Goal: Task Accomplishment & Management: Use online tool/utility

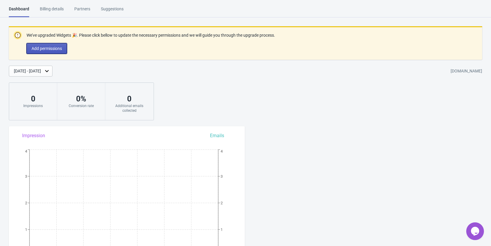
click at [58, 52] on button "Add permissions" at bounding box center [47, 48] width 40 height 11
click at [40, 45] on button "Add permissions" at bounding box center [47, 48] width 40 height 11
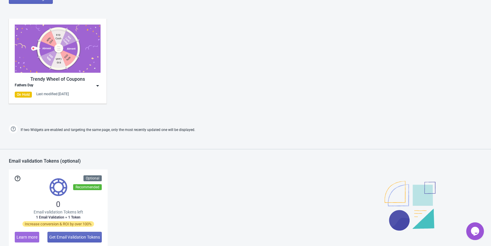
scroll to position [325, 0]
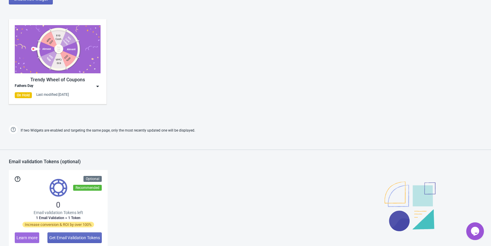
click at [93, 86] on div "Fathers Day" at bounding box center [58, 86] width 86 height 6
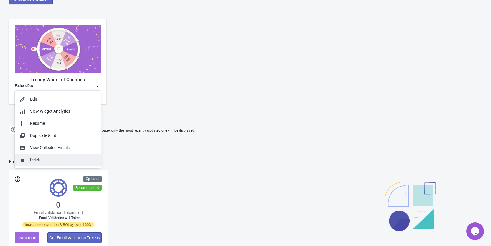
click at [41, 156] on button "Delete" at bounding box center [58, 159] width 86 height 12
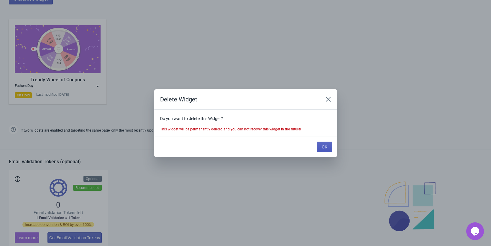
click at [321, 145] on button "OK" at bounding box center [325, 146] width 16 height 11
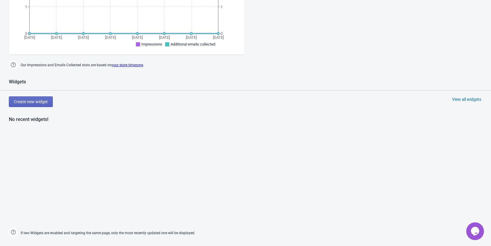
scroll to position [207, 0]
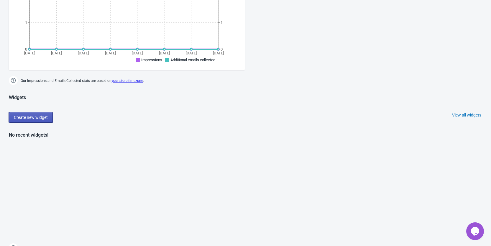
click at [27, 121] on button "Create new widget" at bounding box center [31, 117] width 44 height 11
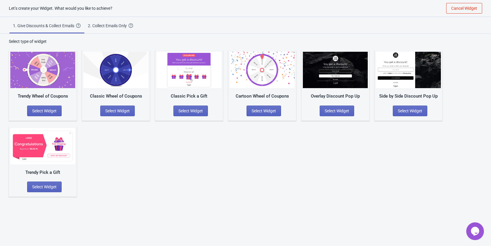
scroll to position [6, 0]
click at [264, 112] on span "Select Widget" at bounding box center [264, 110] width 24 height 5
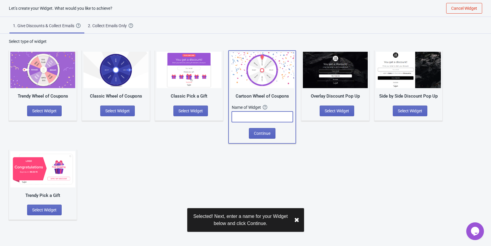
click at [256, 116] on input "text" at bounding box center [262, 116] width 61 height 11
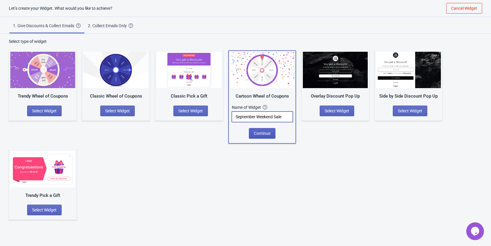
type input "September Weekend Sale"
click at [258, 132] on span "Continue" at bounding box center [262, 133] width 17 height 5
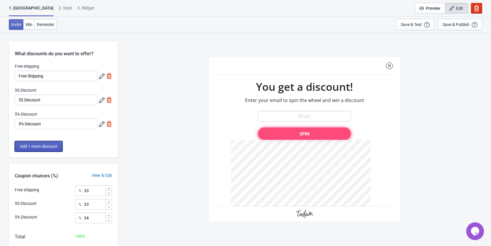
click at [42, 150] on button "Add 1 more discount" at bounding box center [39, 146] width 48 height 11
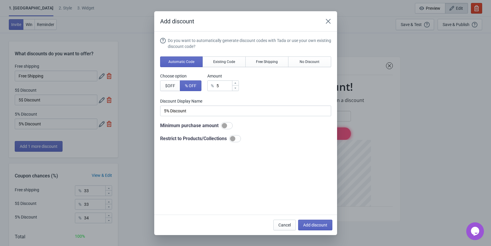
drag, startPoint x: 331, startPoint y: 14, endPoint x: 329, endPoint y: 19, distance: 6.2
click at [330, 17] on div "Add discount" at bounding box center [245, 21] width 183 height 20
click at [329, 19] on icon "Close" at bounding box center [329, 21] width 6 height 6
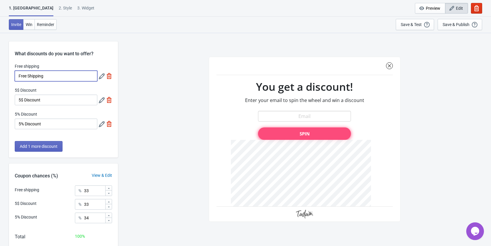
click at [58, 77] on input "Free Shipping" at bounding box center [56, 76] width 83 height 11
click at [107, 75] on div at bounding box center [105, 76] width 13 height 11
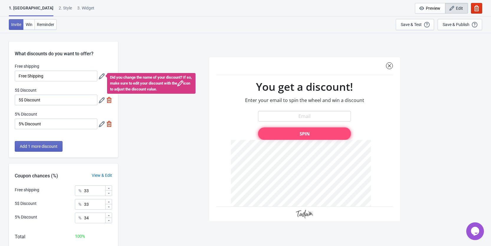
click at [146, 114] on div "SASDERWERT3H You get a discount! Enter your email to spin the wheel and win a d…" at bounding box center [304, 138] width 367 height 213
click at [106, 58] on div "What discounts do you want to offer? Free shipping Free Shipping Did you change…" at bounding box center [63, 99] width 109 height 116
click at [183, 85] on icon at bounding box center [180, 83] width 6 height 6
click at [164, 125] on div "SASDERWERT3H You get a discount! Enter your email to spin the wheel and win a d…" at bounding box center [304, 138] width 367 height 213
click at [103, 73] on div at bounding box center [102, 76] width 6 height 6
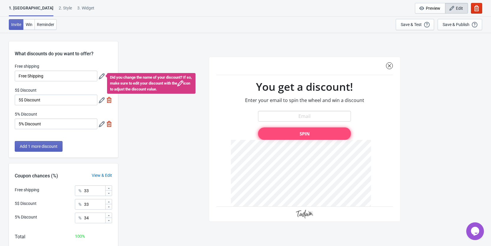
click at [131, 61] on div "SASDERWERT3H You get a discount! Enter your email to spin the wheel and win a d…" at bounding box center [304, 138] width 367 height 213
click at [111, 124] on img at bounding box center [109, 124] width 6 height 6
type input "50"
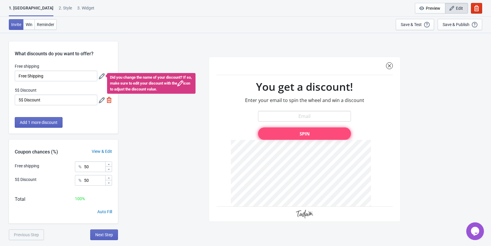
click at [111, 98] on img at bounding box center [109, 100] width 6 height 6
type input "100"
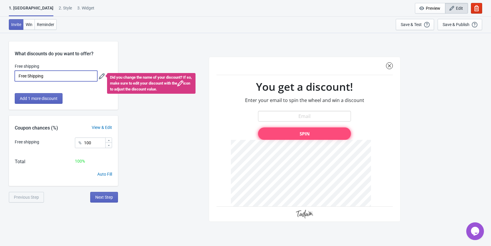
click at [65, 73] on input "Free Shipping" at bounding box center [56, 76] width 83 height 11
drag, startPoint x: 65, startPoint y: 73, endPoint x: -30, endPoint y: 71, distance: 94.5
click at [0, 71] on html "1. Coupon 2 . Style 3. Widget 1. Coupon 2 . Style 3. Widget Cancel Widget Previ…" at bounding box center [245, 123] width 491 height 246
drag, startPoint x: 80, startPoint y: 98, endPoint x: 40, endPoint y: 86, distance: 41.8
click at [79, 98] on div "Add 1 more discount" at bounding box center [63, 101] width 109 height 17
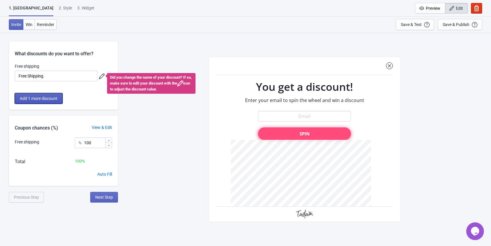
click at [39, 94] on button "Add 1 more discount" at bounding box center [39, 98] width 48 height 11
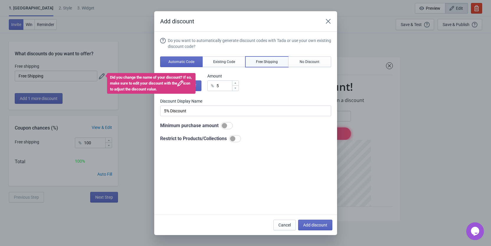
click at [257, 62] on span "Free Shipping" at bounding box center [267, 61] width 22 height 5
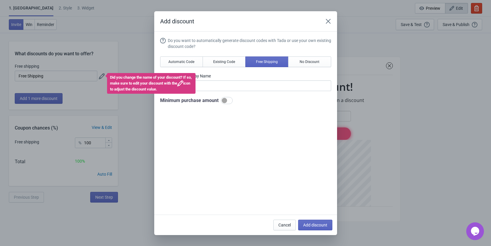
click at [123, 83] on div "Did you change the name of your discount? If so, make sure to edit your discoun…" at bounding box center [151, 83] width 89 height 21
click at [183, 84] on icon at bounding box center [180, 83] width 6 height 6
click at [218, 84] on input "Free Shipping" at bounding box center [245, 85] width 171 height 11
click at [211, 61] on button "Existing Code" at bounding box center [224, 61] width 43 height 11
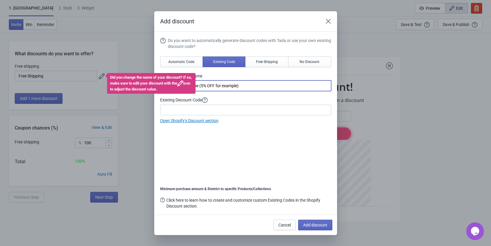
drag, startPoint x: 244, startPoint y: 88, endPoint x: 164, endPoint y: 83, distance: 80.7
click at [164, 83] on body "1. Coupon 2 . Style 3. Widget 1. Coupon 2 . Style 3. Widget Cancel Widget Previ…" at bounding box center [245, 123] width 491 height 246
type input "FREE SHIP"
click at [329, 19] on icon "Close" at bounding box center [329, 21] width 6 height 6
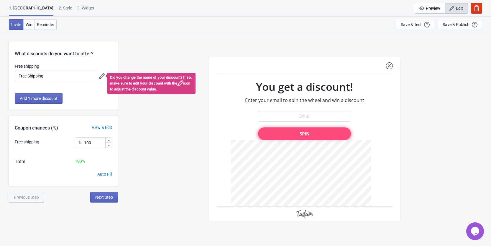
click at [100, 78] on icon at bounding box center [102, 76] width 6 height 6
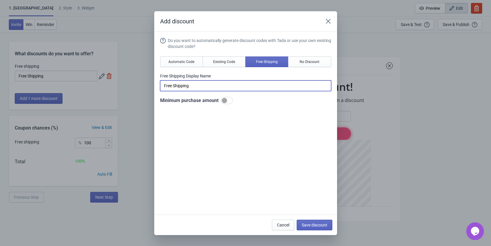
drag, startPoint x: 200, startPoint y: 87, endPoint x: 191, endPoint y: 86, distance: 9.8
click at [199, 87] on input "Free Shipping" at bounding box center [245, 85] width 171 height 11
click at [229, 58] on button "Existing Code" at bounding box center [224, 61] width 43 height 11
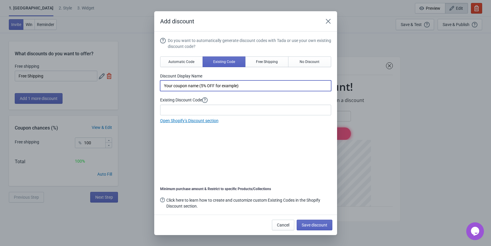
drag, startPoint x: 254, startPoint y: 86, endPoint x: 143, endPoint y: 88, distance: 110.4
click at [143, 88] on div "Add discount Do you want to automatically generate discount codes with Tada or …" at bounding box center [245, 122] width 491 height 223
type input "Free Ship"
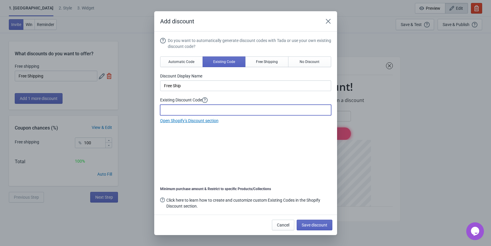
drag, startPoint x: 181, startPoint y: 108, endPoint x: 200, endPoint y: 114, distance: 19.7
click at [181, 108] on input at bounding box center [245, 109] width 171 height 11
drag, startPoint x: 306, startPoint y: 149, endPoint x: 302, endPoint y: 148, distance: 4.2
click at [306, 149] on div "Do you want to automatically generate discount codes with Tada or use your own …" at bounding box center [245, 123] width 171 height 172
click at [213, 112] on input at bounding box center [245, 109] width 171 height 11
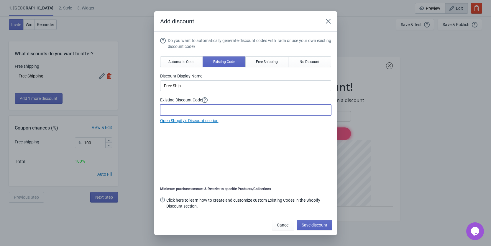
paste input "CEWTF53H2168"
type input "CEWTF53H2168"
click at [310, 143] on div "Do you want to automatically generate discount codes with Tada or use your own …" at bounding box center [245, 123] width 171 height 172
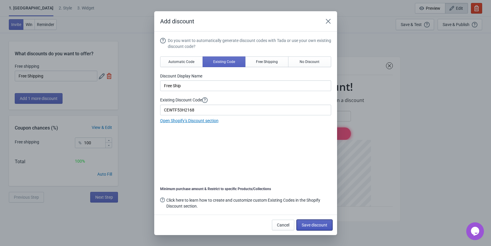
click at [314, 223] on span "Save discount" at bounding box center [315, 224] width 26 height 5
type input "Free Ship"
type input "CEWTF53H2168"
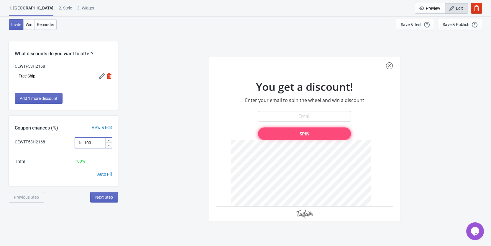
click at [95, 142] on input "100" at bounding box center [94, 142] width 21 height 11
type input "1"
type input "23"
click at [143, 140] on div "CEWTF53H2168 You get a discount! Enter your email to spin the wheel and win a d…" at bounding box center [304, 138] width 367 height 213
click at [28, 98] on span "Add 1 more discount" at bounding box center [39, 98] width 38 height 5
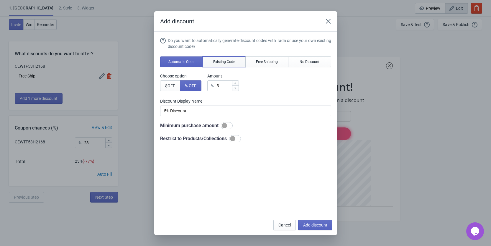
click at [232, 62] on span "Existing Code" at bounding box center [224, 61] width 22 height 5
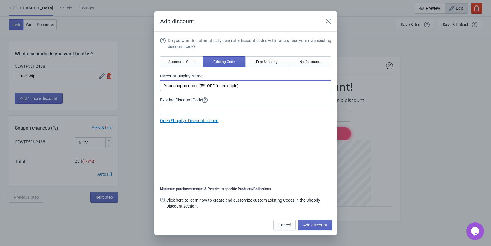
drag, startPoint x: 256, startPoint y: 81, endPoint x: 109, endPoint y: 81, distance: 147.0
click at [109, 81] on div "Add discount Do you want to automatically generate discount codes with Tada or …" at bounding box center [245, 122] width 491 height 223
type input "25% OFF"
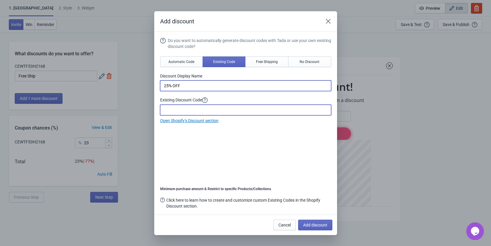
drag, startPoint x: 186, startPoint y: 111, endPoint x: 191, endPoint y: 111, distance: 5.1
click at [186, 111] on input at bounding box center [245, 109] width 171 height 11
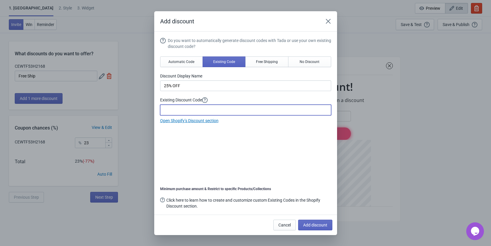
click at [188, 109] on input at bounding box center [245, 109] width 171 height 11
paste input "ZRD6P46XYD0A"
type input "ZRD6P46XYD0A"
click at [326, 222] on span "Add discount" at bounding box center [315, 224] width 24 height 5
type input "50"
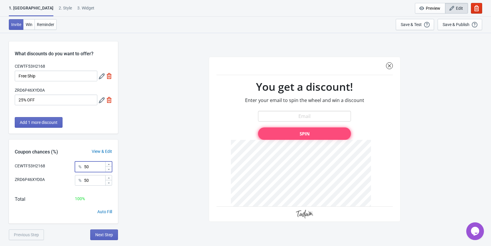
drag, startPoint x: 91, startPoint y: 166, endPoint x: 75, endPoint y: 166, distance: 15.9
click at [75, 166] on div "CEWTF53H2168 % 50" at bounding box center [63, 165] width 97 height 8
click at [50, 200] on div "Total 100 %" at bounding box center [63, 201] width 109 height 13
click at [32, 125] on button "Add 1 more discount" at bounding box center [39, 122] width 48 height 11
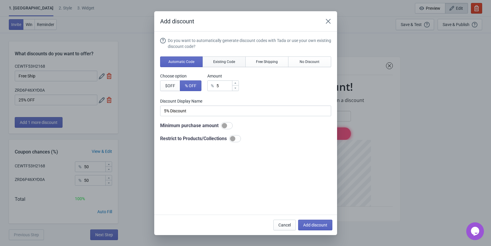
click at [228, 63] on span "Existing Code" at bounding box center [224, 61] width 22 height 5
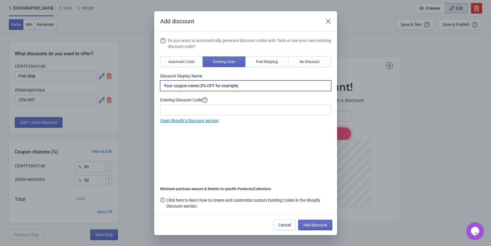
drag, startPoint x: 255, startPoint y: 86, endPoint x: 117, endPoint y: 83, distance: 138.2
click at [117, 83] on div "Add discount Do you want to automatically generate discount codes with Tada or …" at bounding box center [245, 122] width 491 height 223
type input "35% OFF"
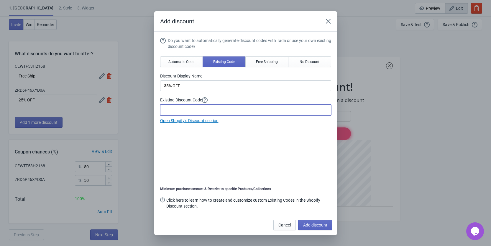
click at [212, 110] on input at bounding box center [245, 109] width 171 height 11
paste input "ESYPE3E9NTB2"
type input "ESYPE3E9NTB2"
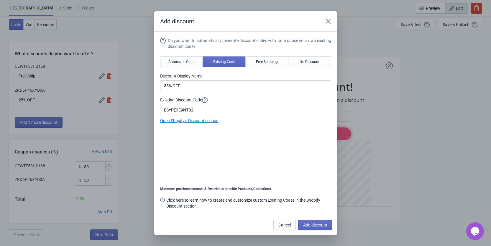
click at [276, 144] on div "Do you want to automatically generate discount codes with Tada or use your own …" at bounding box center [245, 123] width 171 height 172
click at [307, 222] on button "Add discount" at bounding box center [315, 224] width 34 height 11
type input "33"
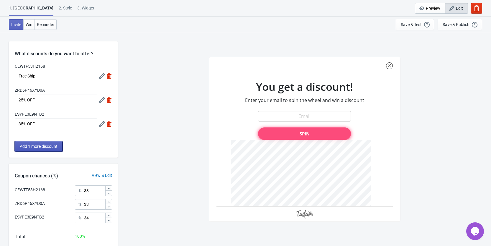
click at [40, 150] on button "Add 1 more discount" at bounding box center [39, 146] width 48 height 11
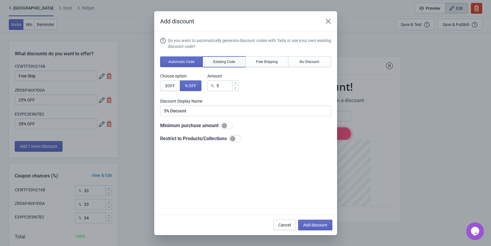
click at [220, 65] on button "Existing Code" at bounding box center [224, 61] width 43 height 11
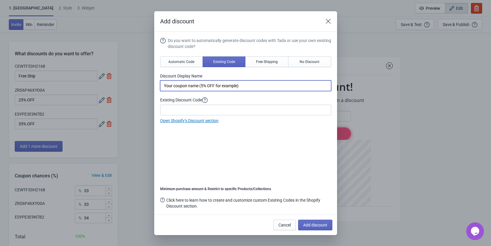
drag, startPoint x: 241, startPoint y: 86, endPoint x: 143, endPoint y: 86, distance: 98.3
click at [143, 86] on div "Add discount Do you want to automatically generate discount codes with Tada or …" at bounding box center [245, 122] width 491 height 223
type input "20% OFF"
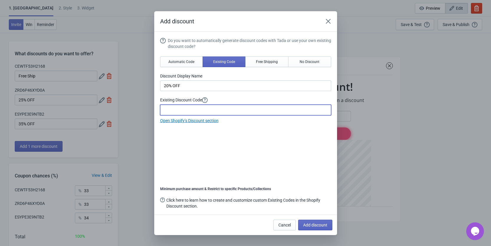
click at [182, 111] on input at bounding box center [245, 109] width 171 height 11
paste input "8ETZVHP42TQ8"
type input "8ETZVHP42TQ8"
click at [328, 225] on button "Add discount" at bounding box center [315, 224] width 34 height 11
type input "25"
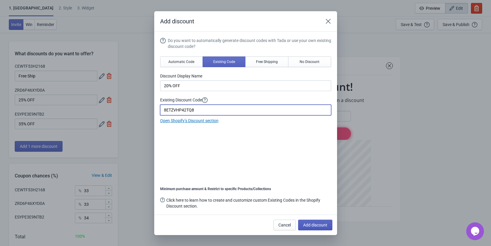
type input "25"
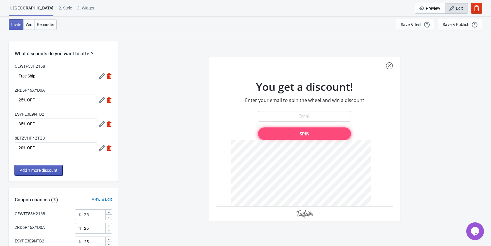
click at [49, 173] on button "Add 1 more discount" at bounding box center [39, 170] width 48 height 11
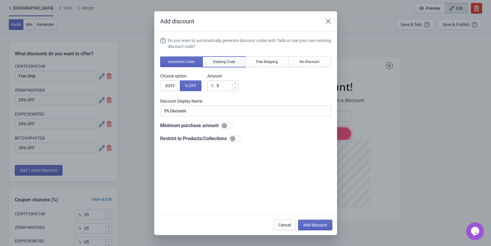
click at [223, 58] on button "Existing Code" at bounding box center [224, 61] width 43 height 11
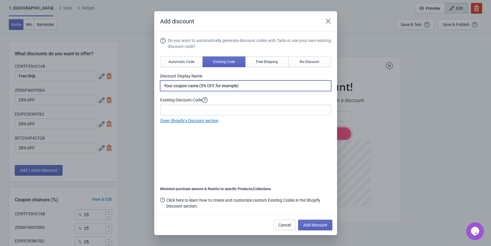
drag, startPoint x: 244, startPoint y: 84, endPoint x: 154, endPoint y: 79, distance: 90.2
click at [154, 79] on section "Do you want to automatically generate discount codes with Tada or use your own …" at bounding box center [245, 123] width 183 height 183
type input "F"
type input "MYSTERY BOBBLE"
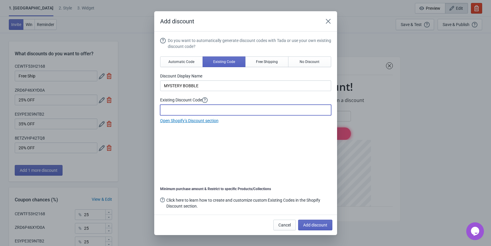
click at [185, 107] on input at bounding box center [245, 109] width 171 height 11
paste input "WGC0YD152Y2R"
type input "WGC0YD152Y2R"
click at [281, 142] on div "Do you want to automatically generate discount codes with Tada or use your own …" at bounding box center [245, 123] width 171 height 172
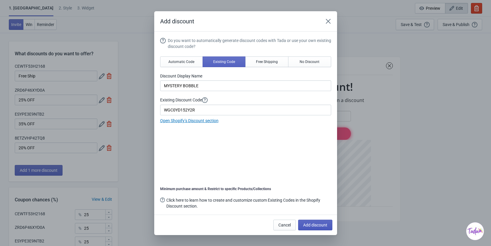
click at [318, 223] on span "Add discount" at bounding box center [315, 224] width 24 height 5
type input "20"
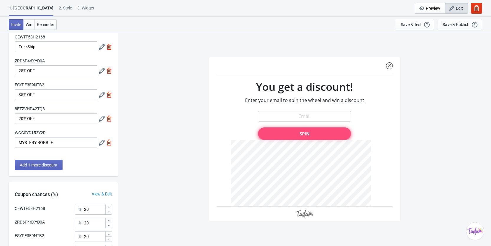
scroll to position [89, 0]
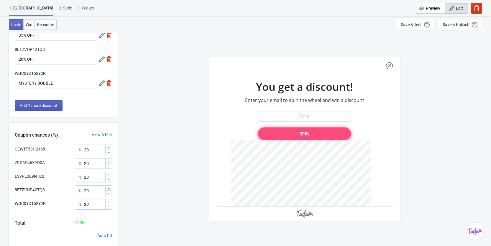
click at [23, 103] on span "Add 1 more discount" at bounding box center [39, 105] width 38 height 5
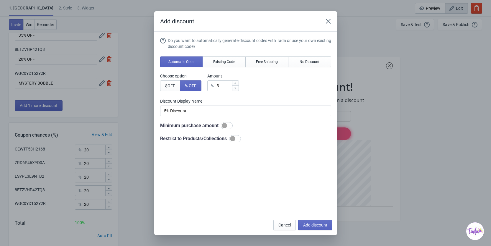
scroll to position [0, 0]
click at [216, 60] on span "Existing Code" at bounding box center [224, 61] width 22 height 5
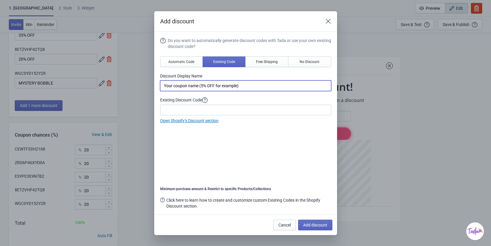
drag, startPoint x: 246, startPoint y: 84, endPoint x: 157, endPoint y: 76, distance: 89.8
click at [157, 76] on section "Do you want to automatically generate discount codes with Tada or use your own …" at bounding box center [245, 123] width 183 height 183
type input "FREE HAT"
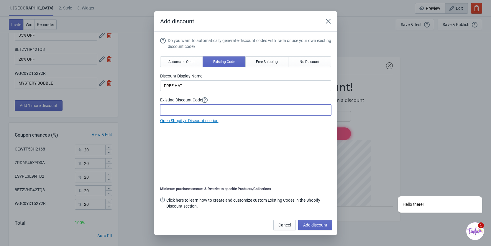
click at [216, 107] on input at bounding box center [245, 109] width 171 height 11
paste input "AKYTKXF6KVVM"
type input "AKYTKXF6KVVM"
click at [280, 160] on div "Do you want to automatically generate discount codes with Tada or use your own …" at bounding box center [245, 123] width 171 height 172
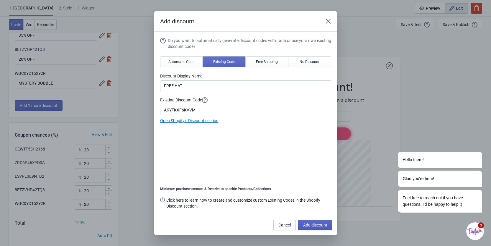
click at [305, 222] on span "Add discount" at bounding box center [315, 224] width 24 height 5
type input "16"
type input "17"
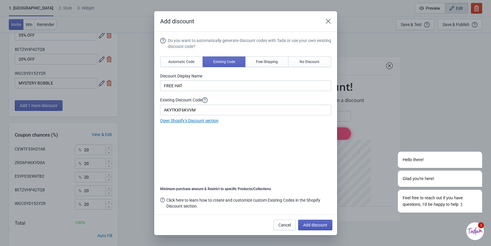
type input "17"
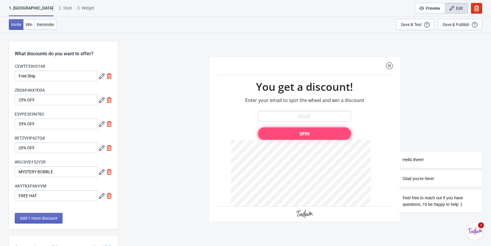
scroll to position [144, 0]
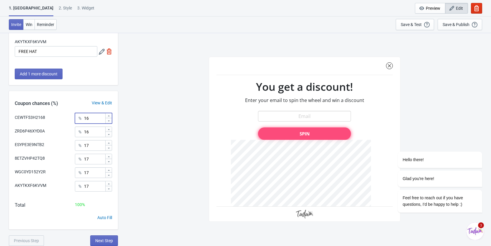
click at [93, 119] on input "16" at bounding box center [94, 118] width 21 height 11
type input "1"
type input "23"
click at [187, 105] on div "CEWTF53H2168 You get a discount! Enter your email to spin the wheel and win a d…" at bounding box center [304, 138] width 367 height 213
click at [83, 130] on div "% 16" at bounding box center [93, 131] width 37 height 11
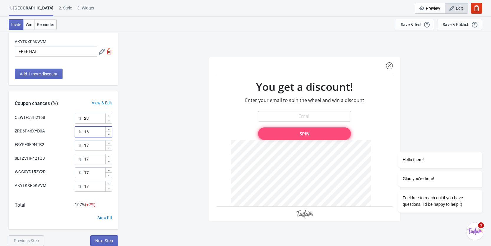
click at [98, 134] on input "16" at bounding box center [94, 131] width 21 height 11
type input "1"
type input "5"
click at [95, 147] on input "17" at bounding box center [94, 145] width 21 height 11
type input "1"
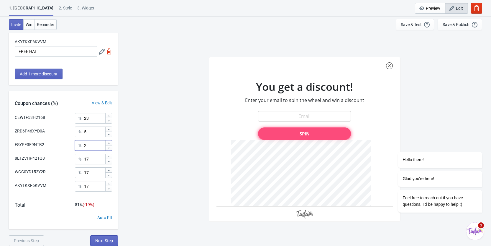
type input "2"
click at [79, 157] on div "%" at bounding box center [80, 158] width 3 height 7
click at [92, 159] on input "17" at bounding box center [94, 158] width 21 height 11
type input "1"
type input "23"
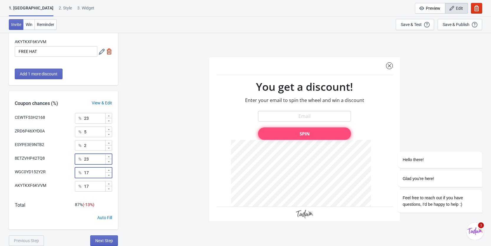
click at [86, 171] on input "17" at bounding box center [94, 172] width 21 height 11
drag, startPoint x: 89, startPoint y: 171, endPoint x: 81, endPoint y: 172, distance: 7.5
click at [83, 172] on div "% 17" at bounding box center [93, 172] width 37 height 11
type input "23"
click at [98, 185] on input "17" at bounding box center [94, 186] width 21 height 11
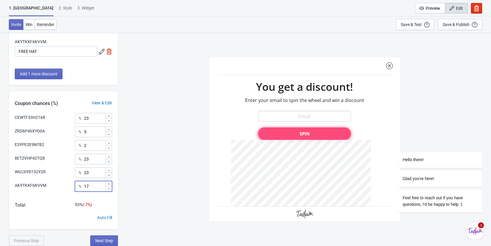
type input "1"
type input "23"
click at [142, 187] on div "CEWTF53H2168 You get a discount! Enter your email to spin the wheel and win a d…" at bounding box center [304, 138] width 367 height 213
click at [108, 156] on icon at bounding box center [109, 157] width 4 height 4
type input "24"
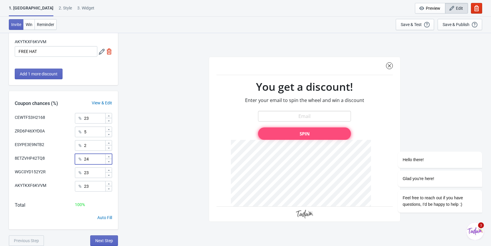
click at [128, 158] on div "CEWTF53H2168 You get a discount! Enter your email to spin the wheel and win a d…" at bounding box center [304, 138] width 367 height 213
click at [112, 240] on span "Next Step" at bounding box center [104, 240] width 18 height 5
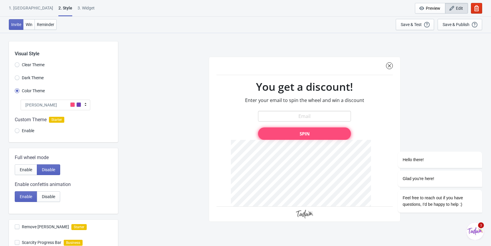
click at [63, 104] on div "Tada" at bounding box center [56, 104] width 70 height 11
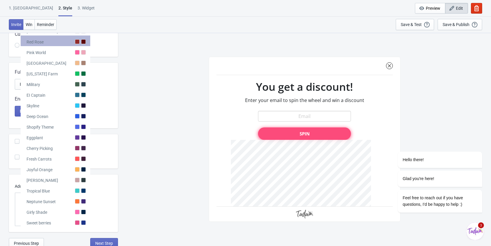
scroll to position [88, 0]
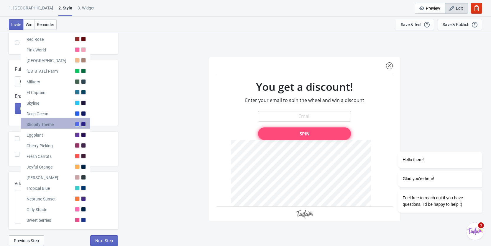
click at [84, 122] on div at bounding box center [83, 124] width 5 height 5
radio input "true"
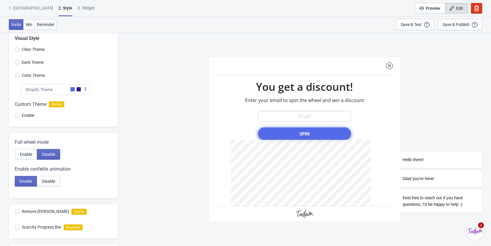
scroll to position [0, 0]
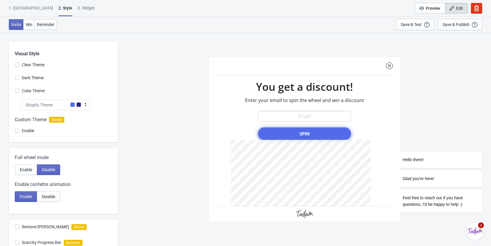
click at [30, 78] on span "Dark Theme" at bounding box center [33, 78] width 22 height 6
click at [19, 78] on input "Dark Theme" at bounding box center [17, 80] width 5 height 11
radio input "true"
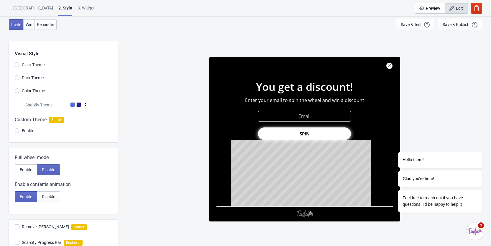
click at [33, 89] on span "Color Theme" at bounding box center [33, 91] width 23 height 6
click at [19, 89] on input "Color Theme" at bounding box center [17, 93] width 5 height 11
radio input "true"
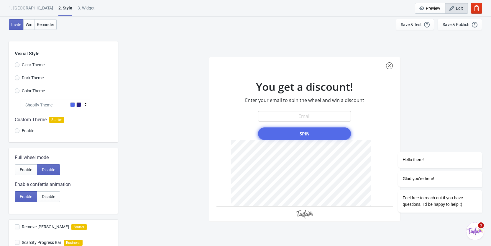
click at [31, 67] on span "Clear Theme" at bounding box center [33, 65] width 23 height 6
click at [19, 67] on input "Clear Theme" at bounding box center [17, 67] width 5 height 11
radio input "true"
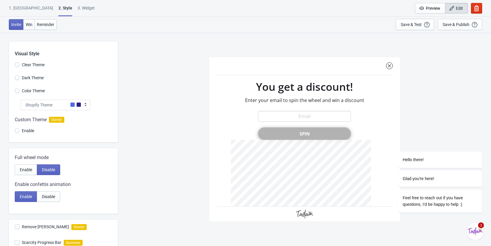
click at [36, 92] on span "Color Theme" at bounding box center [33, 91] width 23 height 6
click at [19, 92] on input "Color Theme" at bounding box center [17, 93] width 5 height 11
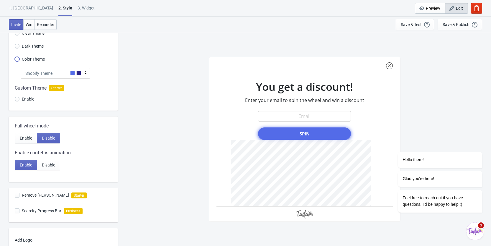
scroll to position [88, 0]
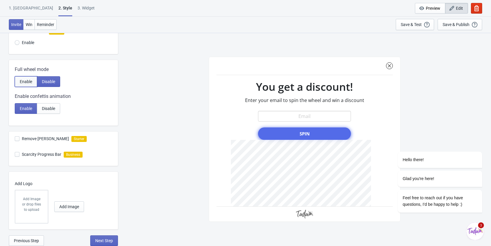
click at [29, 84] on button "Enable" at bounding box center [26, 81] width 22 height 11
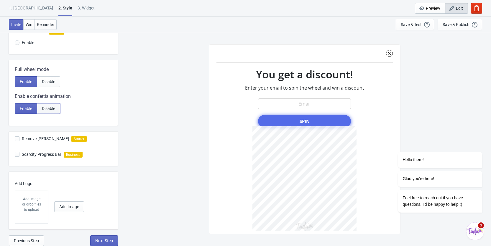
click at [48, 112] on button "Disable" at bounding box center [48, 108] width 23 height 11
click at [37, 108] on button "Disable" at bounding box center [48, 108] width 23 height 11
click at [25, 108] on span "Enable" at bounding box center [26, 108] width 12 height 5
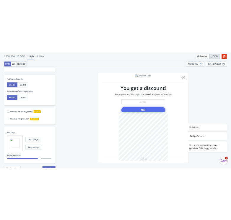
scroll to position [107, 0]
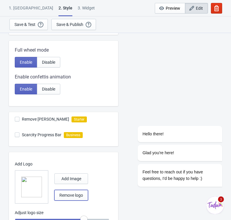
drag, startPoint x: 79, startPoint y: 194, endPoint x: 46, endPoint y: 197, distance: 33.8
click at [79, 194] on span "Remove logo" at bounding box center [71, 195] width 24 height 5
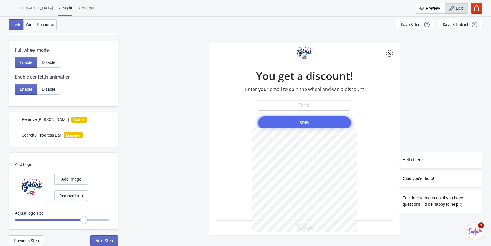
radio input "true"
type input "1.05"
radio input "true"
type input "1.1"
radio input "true"
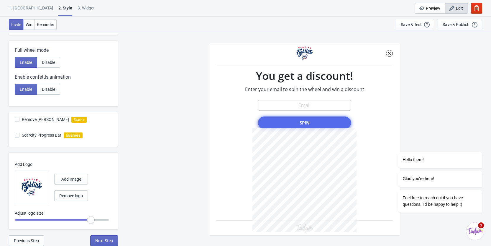
type input "1.2"
radio input "true"
drag, startPoint x: 87, startPoint y: 218, endPoint x: 149, endPoint y: 218, distance: 62.3
type input "1.3"
click at [109, 218] on input "range" at bounding box center [62, 219] width 94 height 11
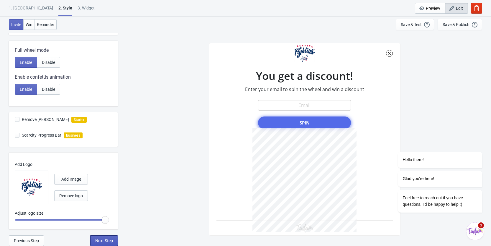
click at [103, 238] on span "Next Step" at bounding box center [104, 240] width 18 height 5
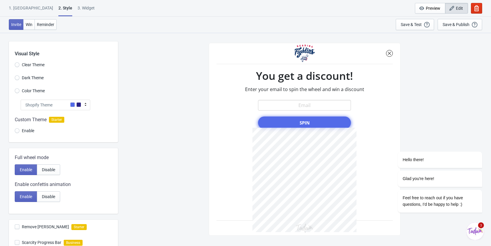
select select "once"
select select "1"
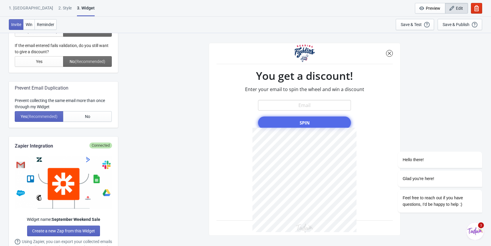
scroll to position [236, 0]
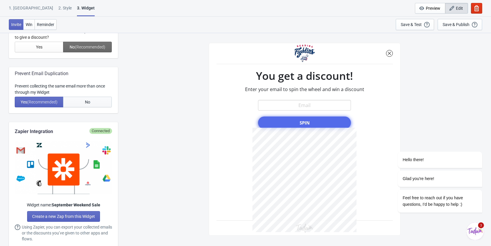
click at [79, 101] on button "No" at bounding box center [87, 102] width 49 height 11
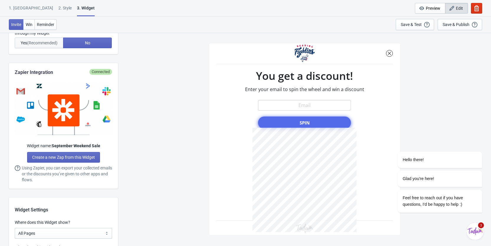
click at [39, 41] on span "(Recommended)" at bounding box center [42, 42] width 30 height 5
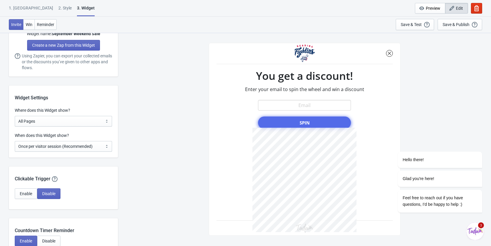
scroll to position [413, 0]
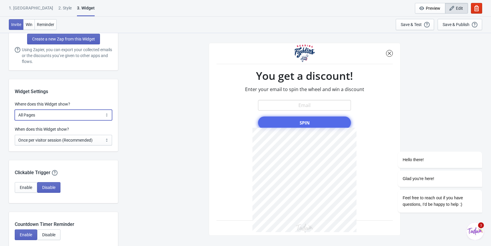
click at [107, 115] on select "All Pages All Product Pages All Blog Pages All Static Pages Specific Product(s)…" at bounding box center [63, 114] width 97 height 11
click at [15, 109] on select "All Pages All Product Pages All Blog Pages All Static Pages Specific Product(s)…" at bounding box center [63, 114] width 97 height 11
click at [167, 135] on div "CEWTF53H2168 You get a discount! Enter your email to spin the wheel and win a d…" at bounding box center [304, 138] width 367 height 213
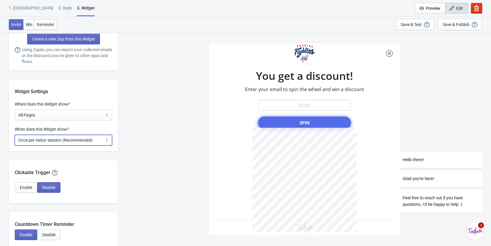
click at [78, 143] on select "Every new visit of page Once every period of time Once per visitor session (Rec…" at bounding box center [63, 140] width 97 height 11
click at [15, 135] on select "Every new visit of page Once every period of time Once per visitor session (Rec…" at bounding box center [63, 140] width 97 height 11
click at [171, 154] on div "CEWTF53H2168 You get a discount! Enter your email to spin the wheel and win a d…" at bounding box center [304, 138] width 367 height 213
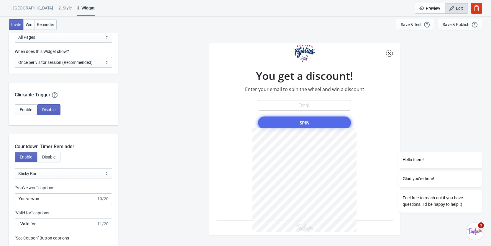
scroll to position [502, 0]
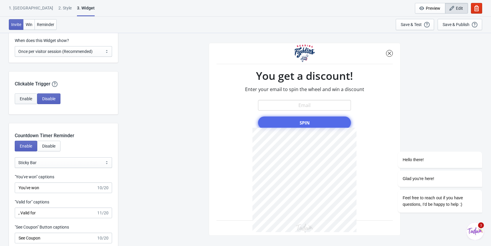
click at [22, 100] on span "Enable" at bounding box center [26, 98] width 12 height 5
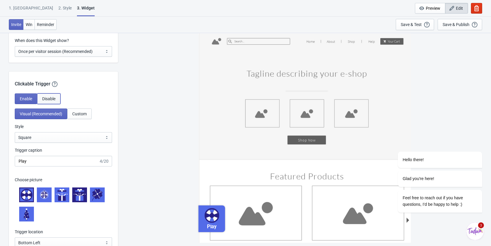
click at [48, 102] on button "Disable" at bounding box center [48, 98] width 23 height 11
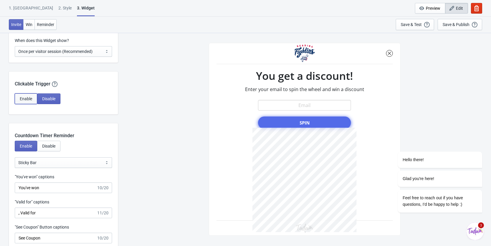
click at [32, 99] on button "Enable" at bounding box center [26, 98] width 22 height 11
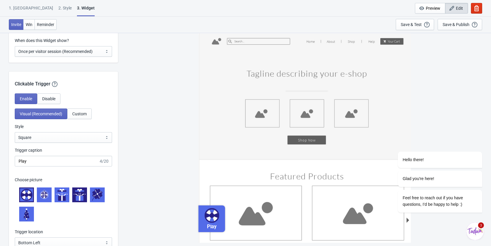
click at [159, 121] on div "Play" at bounding box center [304, 138] width 367 height 213
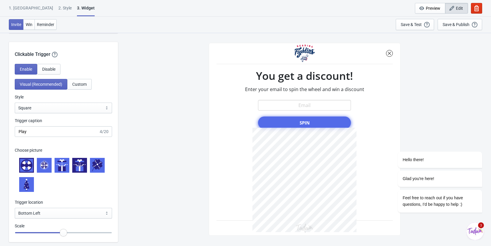
scroll to position [561, 0]
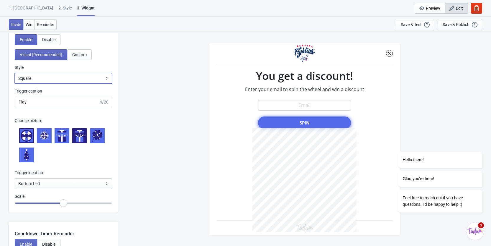
click at [105, 80] on select "Square Circle Tab" at bounding box center [63, 78] width 97 height 11
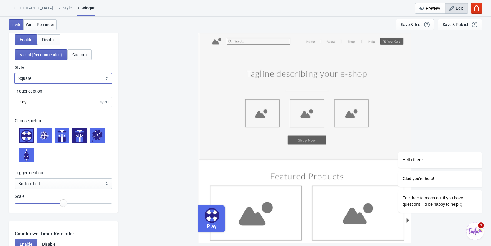
click at [15, 73] on select "Square Circle Tab" at bounding box center [63, 78] width 97 height 11
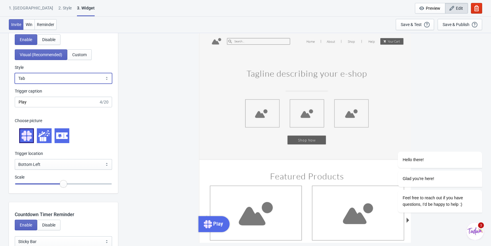
click at [91, 79] on select "Square Circle Tab" at bounding box center [63, 78] width 97 height 11
select select "square"
click at [15, 73] on select "Square Circle Tab" at bounding box center [63, 78] width 97 height 11
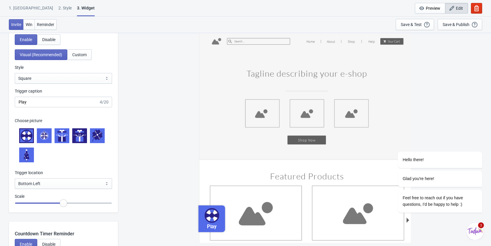
click at [135, 114] on div "Play" at bounding box center [304, 138] width 367 height 213
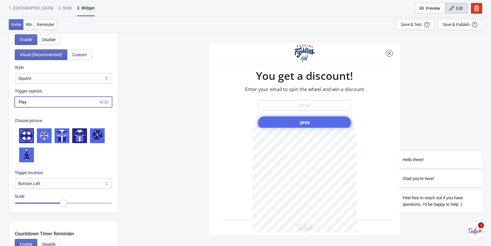
click at [57, 103] on input "Play" at bounding box center [57, 102] width 84 height 11
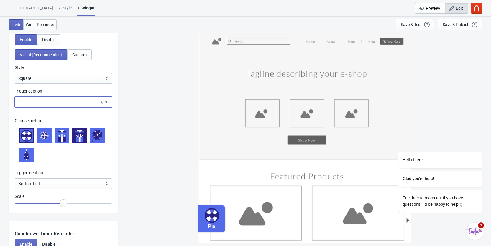
type input "P"
type input "SPIN & WIN!"
click at [153, 119] on div "SPIN & WIN!" at bounding box center [304, 138] width 367 height 213
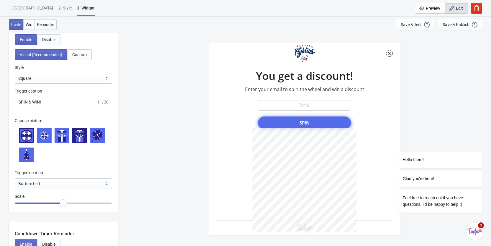
click at [40, 135] on icon at bounding box center [44, 135] width 8 height 8
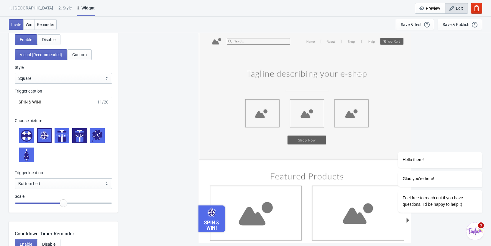
click at [63, 135] on icon at bounding box center [62, 136] width 12 height 12
click at [99, 136] on icon at bounding box center [98, 137] width 6 height 5
click at [29, 134] on icon at bounding box center [29, 133] width 5 height 5
click at [43, 135] on icon at bounding box center [44, 135] width 7 height 7
click at [27, 135] on icon at bounding box center [26, 135] width 2 height 2
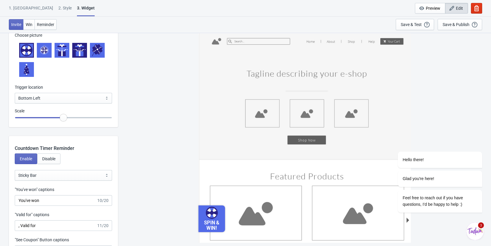
scroll to position [649, 0]
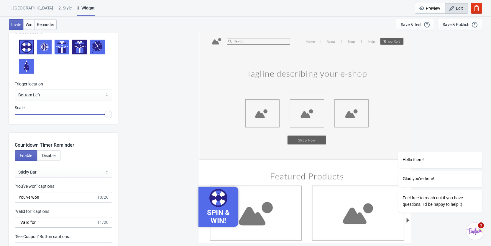
drag, startPoint x: 64, startPoint y: 116, endPoint x: 108, endPoint y: 119, distance: 44.1
click at [108, 119] on input "range" at bounding box center [63, 114] width 97 height 11
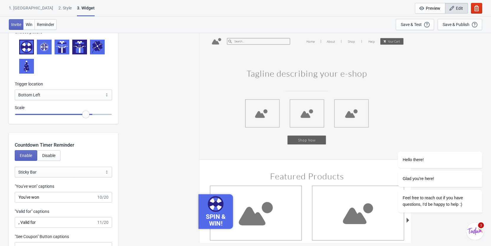
drag, startPoint x: 108, startPoint y: 119, endPoint x: 87, endPoint y: 120, distance: 20.7
type input "1.25"
click at [87, 120] on input "range" at bounding box center [63, 114] width 97 height 11
click at [138, 126] on div "SPIN & WIN!" at bounding box center [304, 138] width 367 height 213
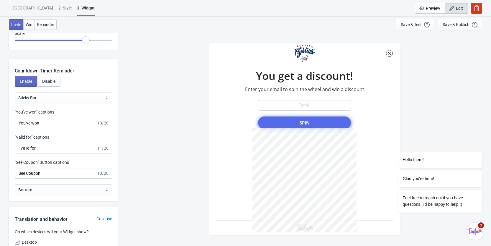
scroll to position [738, 0]
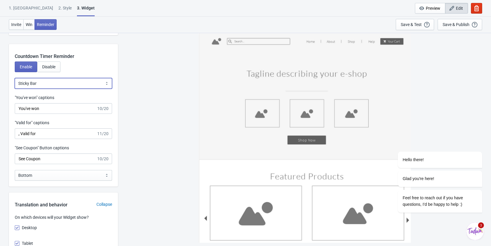
click at [68, 84] on select "Bubble Sticky Bar" at bounding box center [63, 83] width 97 height 11
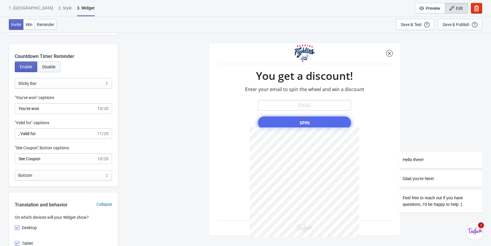
click at [53, 70] on button "Disable" at bounding box center [48, 66] width 23 height 11
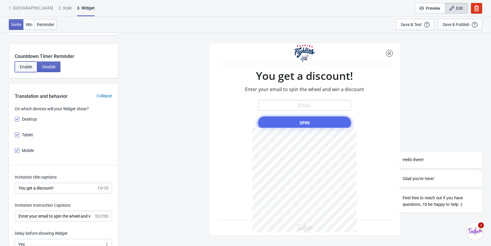
click at [33, 67] on button "Enable" at bounding box center [26, 66] width 22 height 11
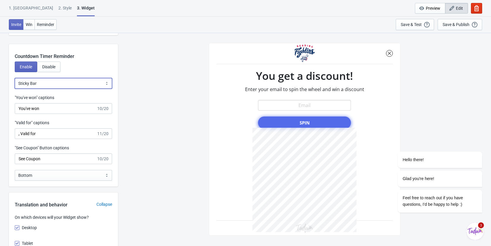
click at [66, 83] on select "Bubble Sticky Bar" at bounding box center [63, 83] width 97 height 11
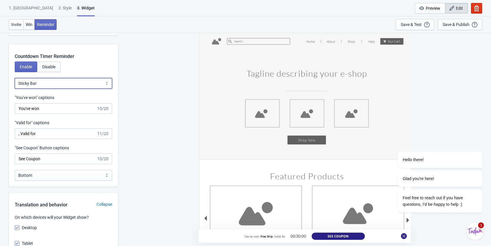
select select "0"
click at [15, 78] on select "Bubble Sticky Bar" at bounding box center [63, 83] width 97 height 11
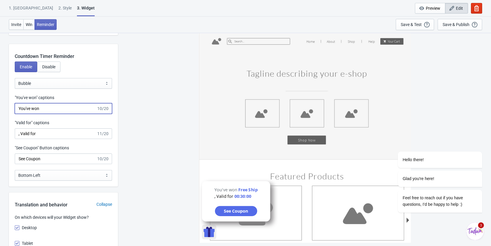
click at [55, 109] on input "You've won" at bounding box center [56, 108] width 82 height 11
type input "You've won"
drag, startPoint x: 41, startPoint y: 131, endPoint x: -23, endPoint y: 124, distance: 64.1
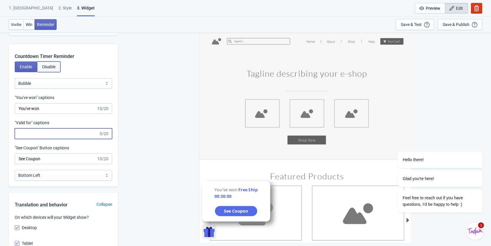
click at [47, 69] on span "Disable" at bounding box center [48, 66] width 13 height 5
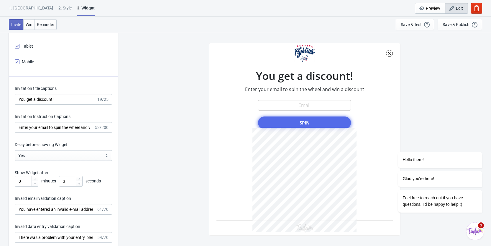
scroll to position [856, 0]
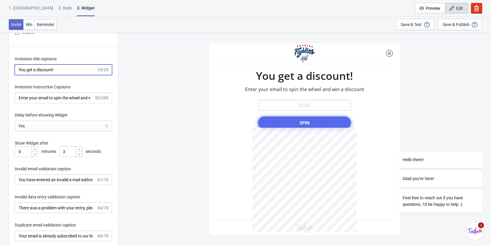
drag, startPoint x: 68, startPoint y: 69, endPoint x: -8, endPoint y: 69, distance: 75.6
type input "You won a discount!"
drag, startPoint x: 70, startPoint y: 67, endPoint x: 4, endPoint y: 72, distance: 66.0
click at [4, 72] on div "What information do you want to collect? Ask visitors for to fill in our questi…" at bounding box center [245, 31] width 491 height 1709
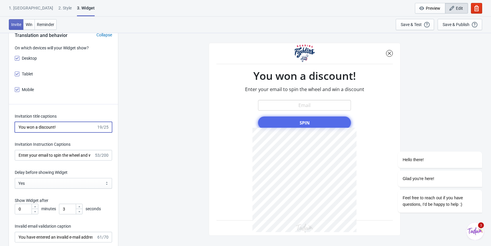
scroll to position [797, 0]
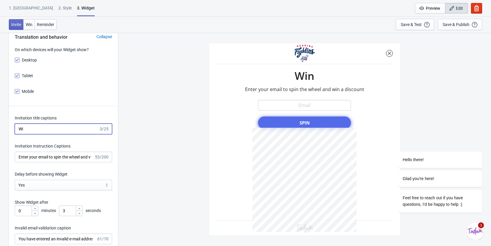
type input "W"
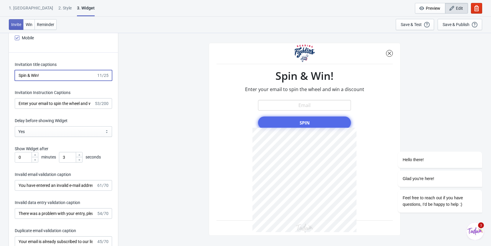
scroll to position [856, 0]
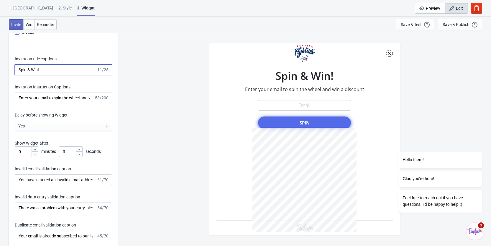
type input "Spin & Win!"
click at [74, 101] on input "Enter your email to spin the wheel and win a discount" at bounding box center [54, 97] width 79 height 11
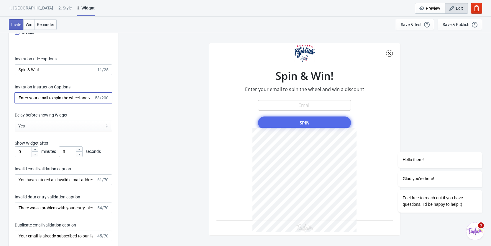
click at [52, 97] on input "Enter your email to spin the wheel and win a discount" at bounding box center [54, 97] width 79 height 11
click at [94, 98] on input "Enter your email to spin the wheel and win a discount" at bounding box center [54, 97] width 79 height 11
click at [83, 99] on input "Enter your email to spin the wheel and win a discount" at bounding box center [54, 97] width 79 height 11
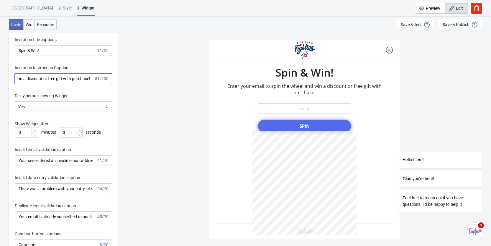
scroll to position [885, 0]
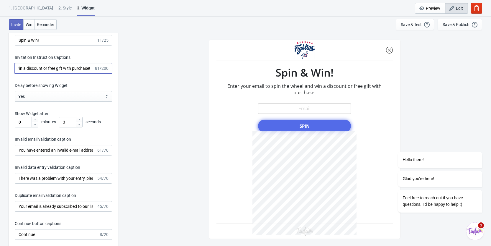
type input "Enter your email to spin the wheel and win a discount or free gift with purchas…"
click at [77, 97] on select "Yes No" at bounding box center [63, 96] width 97 height 11
click at [15, 91] on select "Yes No" at bounding box center [63, 96] width 97 height 11
click at [78, 120] on icon at bounding box center [80, 120] width 4 height 4
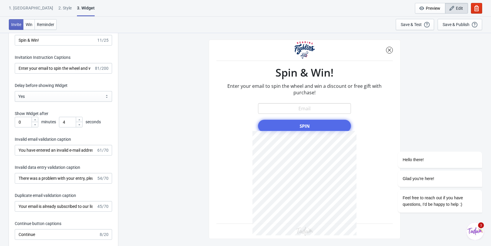
click at [78, 120] on icon at bounding box center [80, 120] width 4 height 4
click at [78, 125] on icon at bounding box center [80, 125] width 4 height 4
type input "3"
click at [119, 125] on div "What information do you want to collect? Ask visitors for to fill in our questi…" at bounding box center [245, 1] width 491 height 1709
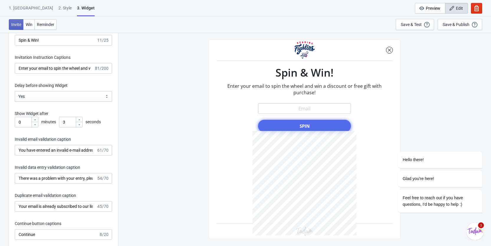
scroll to position [944, 0]
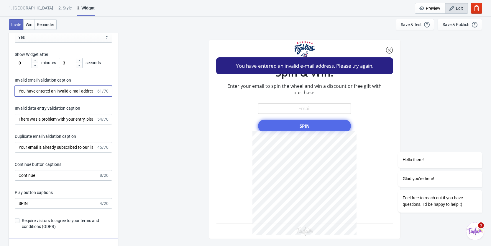
click at [63, 93] on input "You have entered an invalid e-mail address. Please try again." at bounding box center [56, 91] width 82 height 11
click at [61, 119] on input "There was a problem with your entry, please try again." at bounding box center [56, 119] width 82 height 11
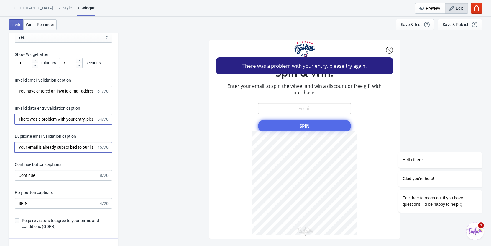
click at [62, 146] on input "Your email is already subscribed to our list." at bounding box center [56, 147] width 82 height 11
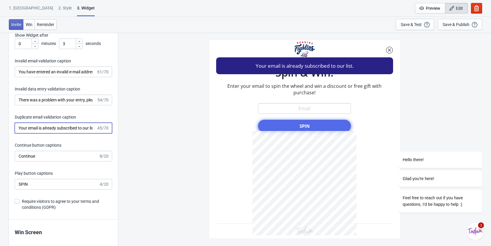
scroll to position [974, 0]
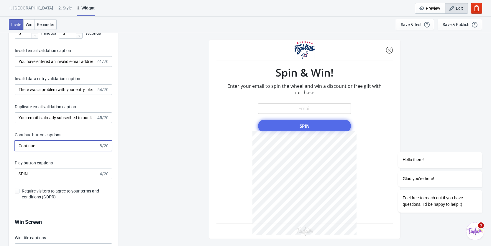
click at [51, 146] on input "Continue" at bounding box center [57, 145] width 84 height 11
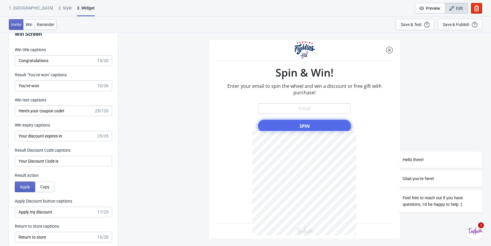
scroll to position [1181, 0]
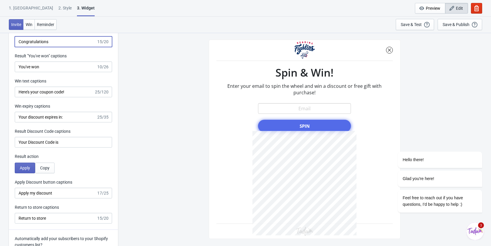
click at [60, 41] on input "Congratulations" at bounding box center [56, 41] width 82 height 11
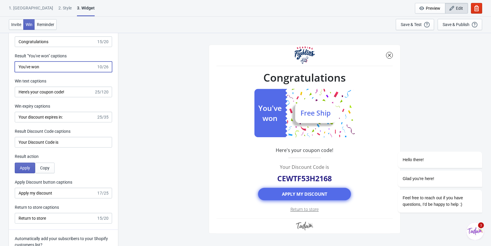
click at [55, 69] on input "You've won" at bounding box center [56, 66] width 82 height 11
click at [66, 94] on input "Here's your coupon code!" at bounding box center [54, 91] width 79 height 11
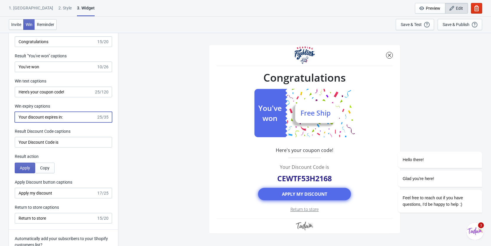
click at [68, 117] on input "Your discount expires in:" at bounding box center [56, 117] width 82 height 11
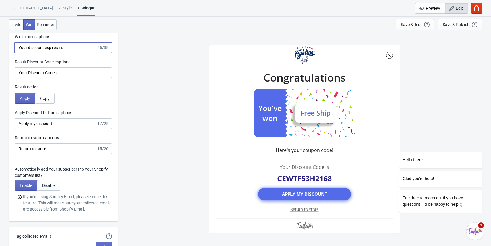
scroll to position [1269, 0]
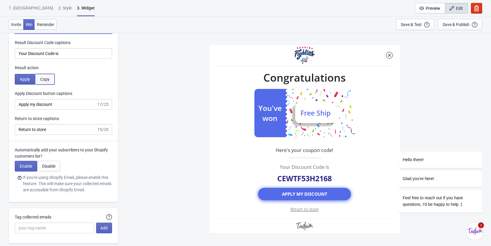
click at [42, 78] on span "Copy" at bounding box center [44, 79] width 9 height 5
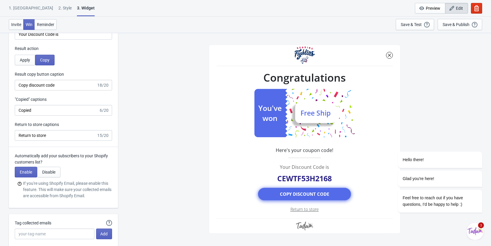
scroll to position [1299, 0]
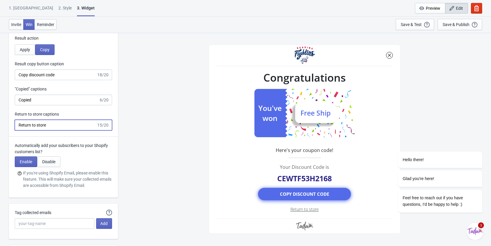
click at [48, 125] on input "Return to store" at bounding box center [56, 125] width 82 height 11
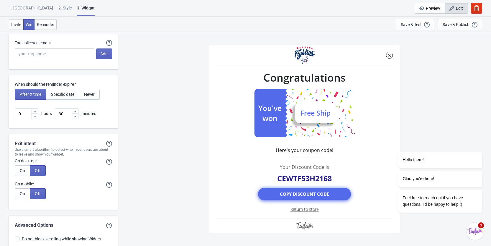
scroll to position [1505, 0]
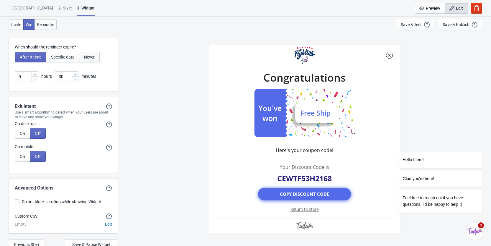
click at [87, 57] on span "Never" at bounding box center [89, 57] width 11 height 5
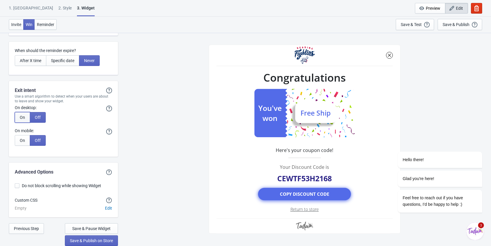
click at [22, 118] on span "On" at bounding box center [22, 117] width 5 height 5
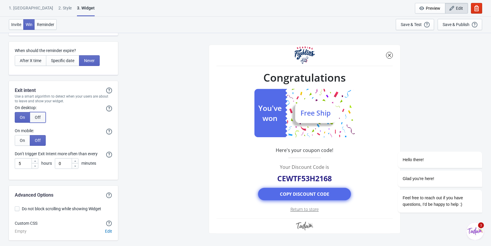
click at [36, 117] on span "Off" at bounding box center [38, 117] width 6 height 5
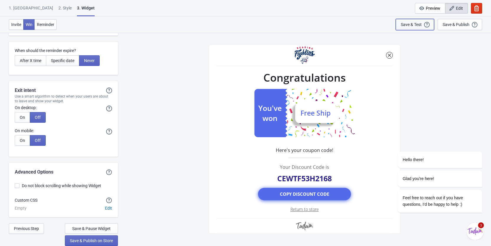
click at [419, 25] on div "Save & Test" at bounding box center [411, 24] width 21 height 5
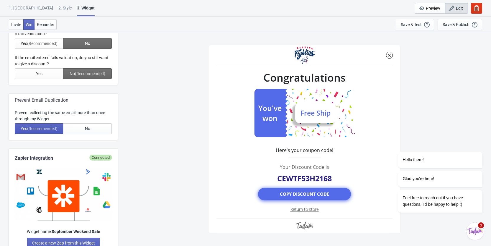
scroll to position [174, 0]
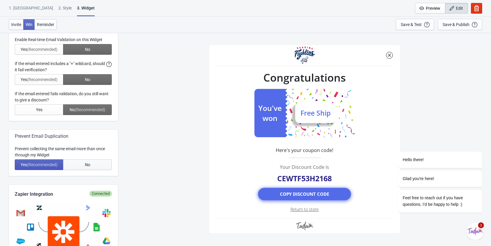
click at [84, 166] on button "No" at bounding box center [87, 164] width 49 height 11
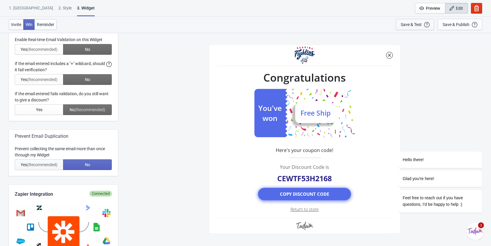
click at [408, 24] on div "Save & Test" at bounding box center [411, 24] width 21 height 5
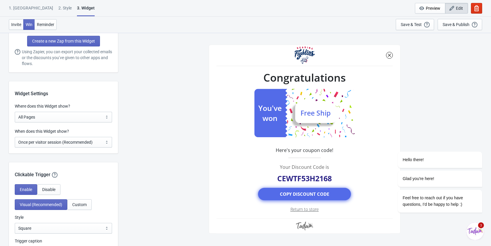
scroll to position [321, 0]
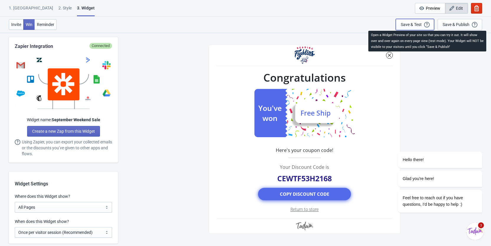
drag, startPoint x: 426, startPoint y: 23, endPoint x: 352, endPoint y: 19, distance: 75.1
click at [426, 23] on icon "button" at bounding box center [427, 25] width 6 height 6
